Goal: Transaction & Acquisition: Purchase product/service

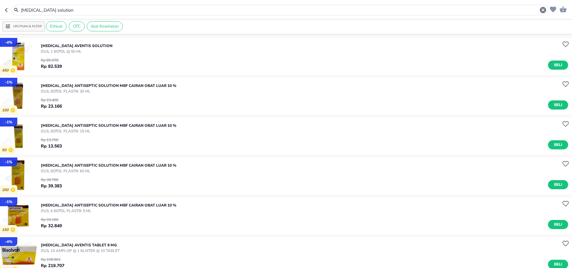
drag, startPoint x: 114, startPoint y: 11, endPoint x: 0, endPoint y: 7, distance: 114.4
click at [0, 7] on header "[MEDICAL_DATA] solution" at bounding box center [286, 9] width 572 height 19
drag, startPoint x: 63, startPoint y: 10, endPoint x: 0, endPoint y: 19, distance: 63.4
click at [0, 21] on div "[MEDICAL_DATA] solution Urutkan & Filter Ethical OTC Alat Kesehatan - 4 % 450 […" at bounding box center [286, 134] width 572 height 268
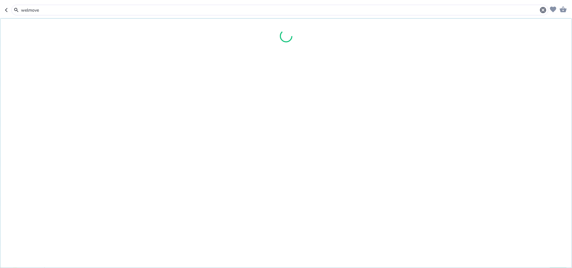
type input "welmove"
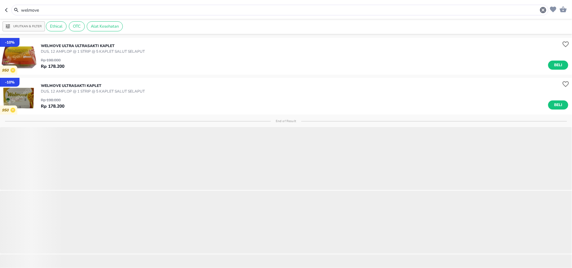
click at [34, 59] on img "button" at bounding box center [18, 56] width 37 height 37
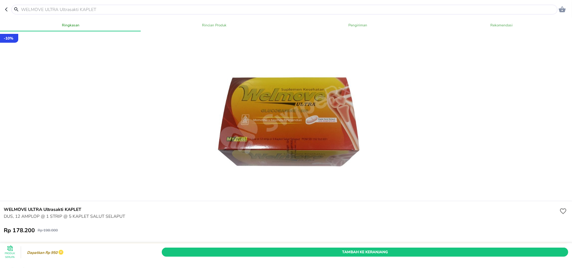
scroll to position [84, 0]
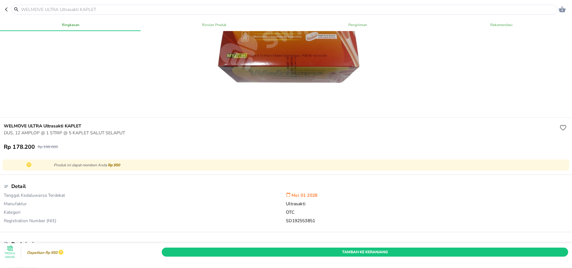
click at [8, 8] on icon "button" at bounding box center [7, 9] width 5 height 5
